Goal: Find specific page/section: Find specific page/section

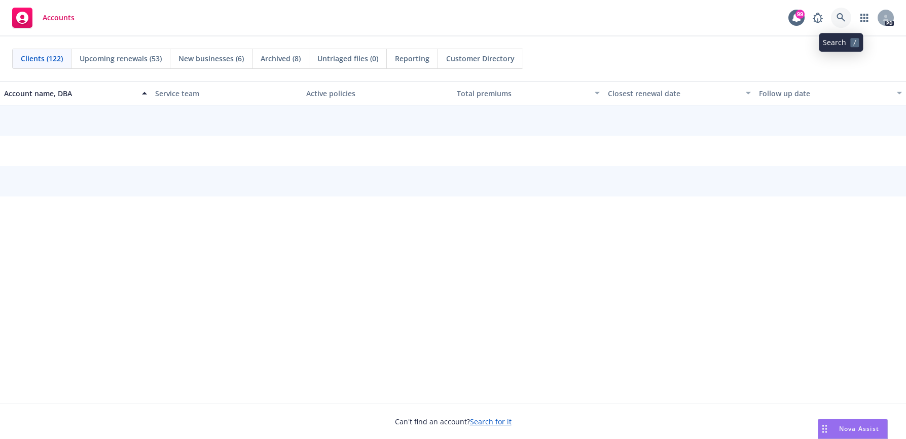
click at [843, 15] on icon at bounding box center [840, 17] width 9 height 9
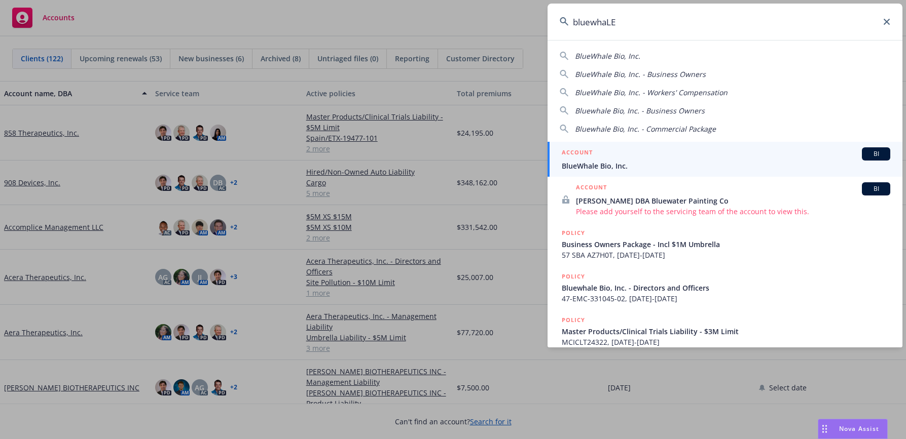
type input "bluewhaLE"
click at [578, 166] on span "BlueWhale Bio, Inc." at bounding box center [726, 166] width 328 height 11
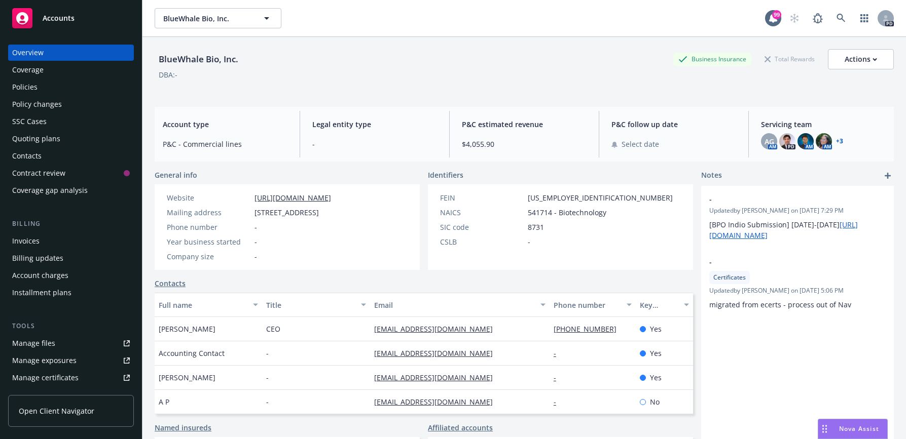
click at [39, 87] on div "Policies" at bounding box center [71, 87] width 118 height 16
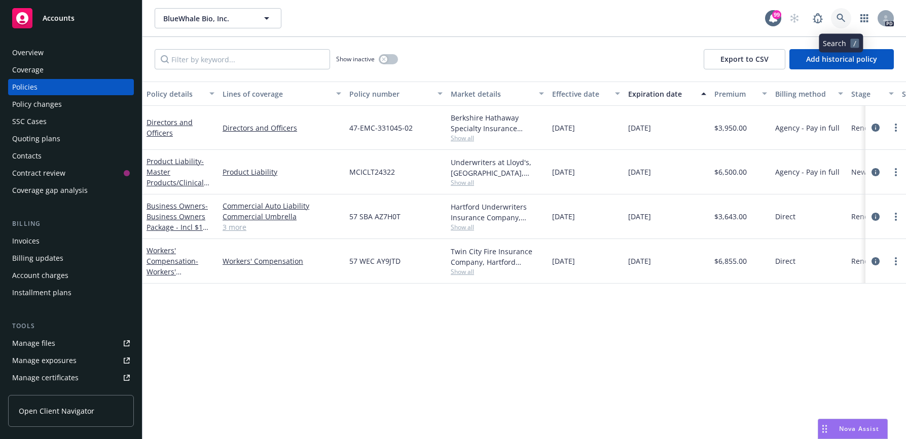
click at [839, 14] on icon at bounding box center [840, 18] width 9 height 9
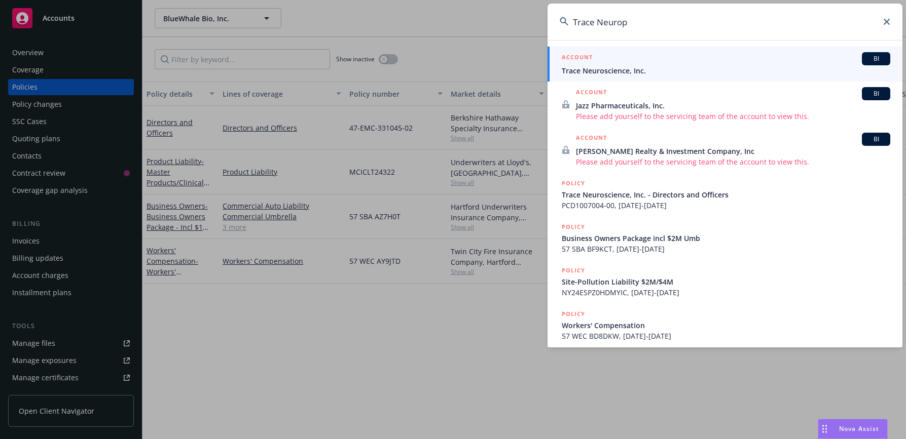
type input "Trace Neurop"
click at [617, 64] on div "ACCOUNT BI" at bounding box center [726, 58] width 328 height 13
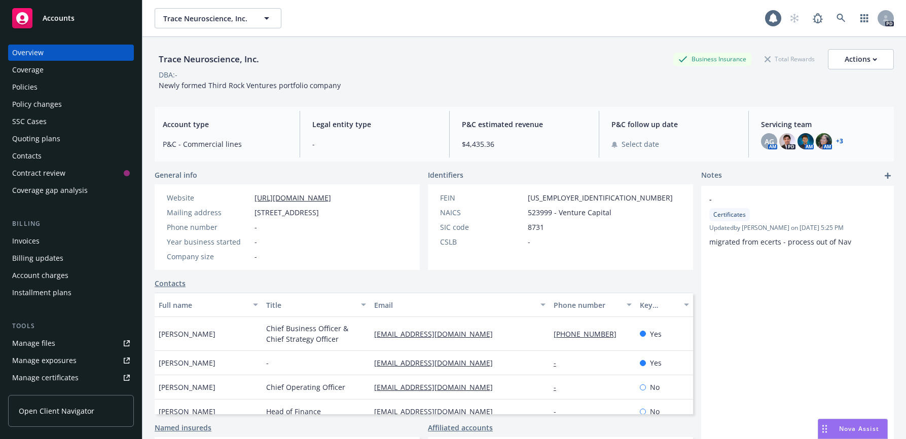
click at [29, 86] on div "Policies" at bounding box center [24, 87] width 25 height 16
